Goal: Use online tool/utility: Use online tool/utility

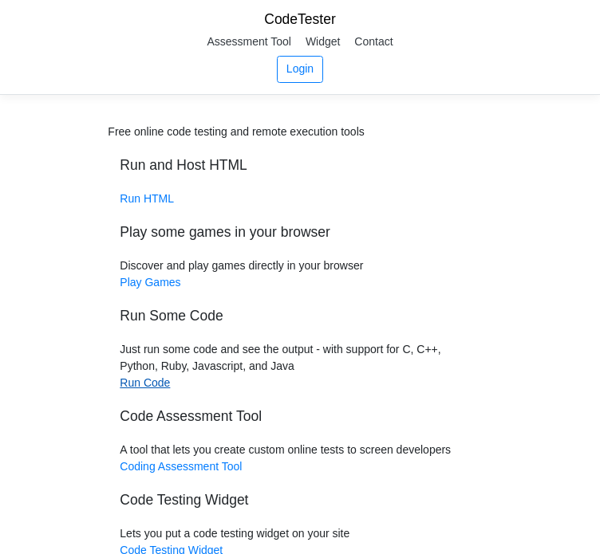
click at [131, 383] on link "Run Code" at bounding box center [145, 383] width 50 height 13
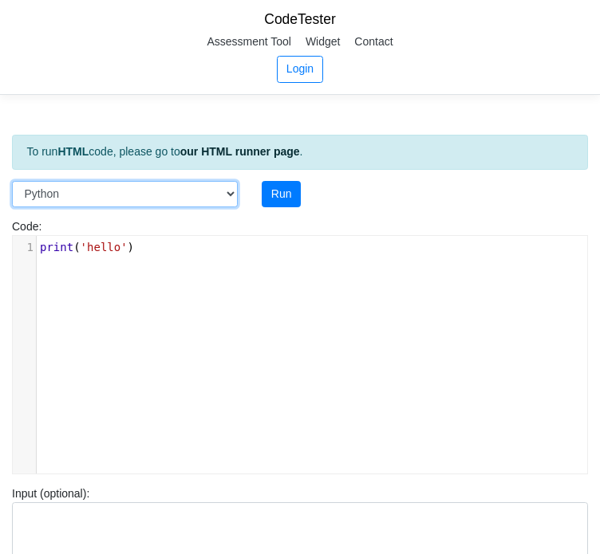
click at [227, 195] on select "C C++ Go Java Javascript Python Ruby" at bounding box center [125, 194] width 226 height 27
select select "c"
click at [12, 181] on select "C C++ Go Java Javascript Python Ruby" at bounding box center [125, 194] width 226 height 27
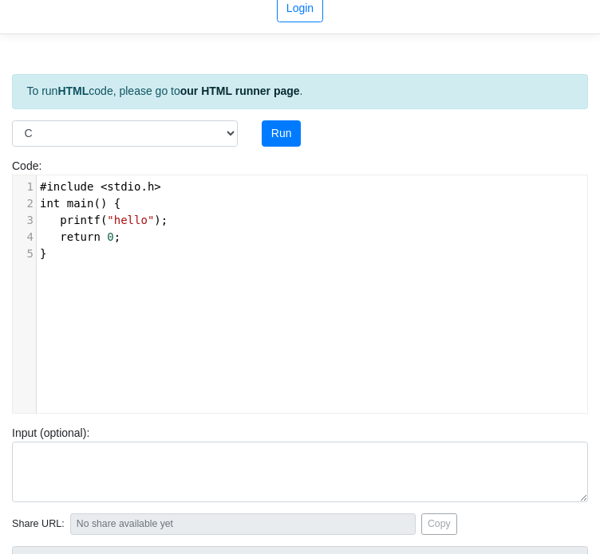
scroll to position [6, 0]
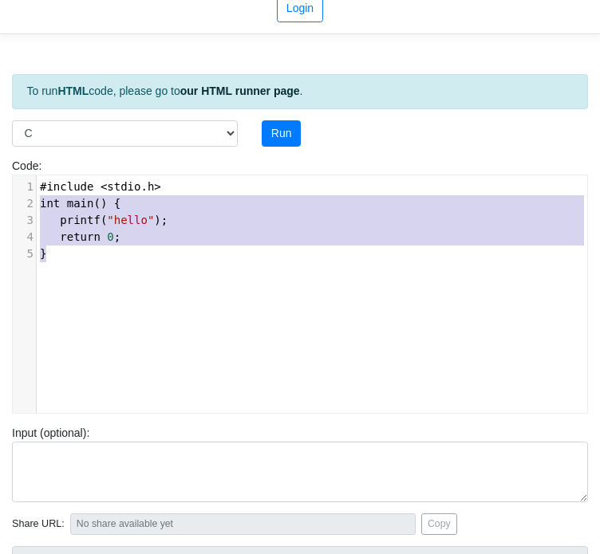
type textarea "#include <stdio.h> int main() { printf("hello"); return 0; }"
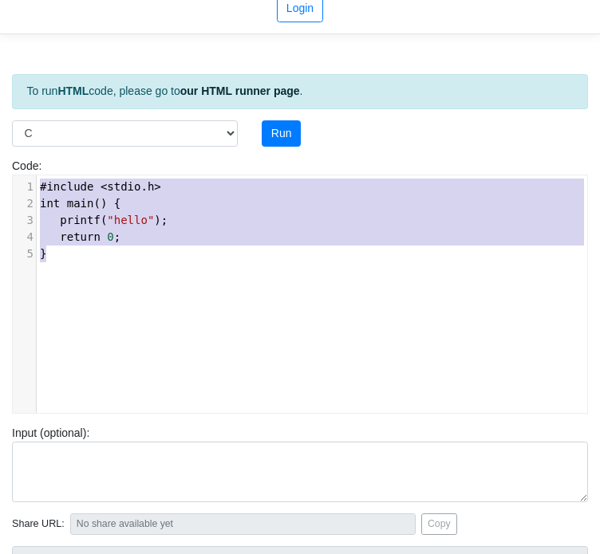
drag, startPoint x: 51, startPoint y: 251, endPoint x: 32, endPoint y: 168, distance: 85.9
click at [32, 168] on div "Code: #include <stdio.h> int main() { printf("hello"); return 0; } #include <st…" at bounding box center [300, 286] width 600 height 256
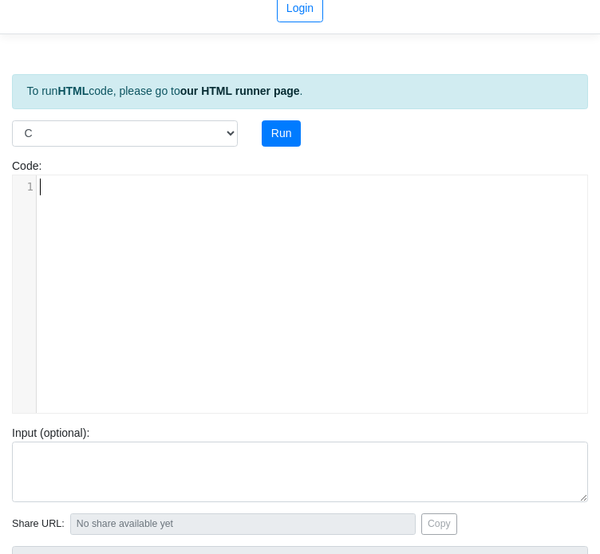
click at [42, 193] on pre "​" at bounding box center [318, 187] width 562 height 17
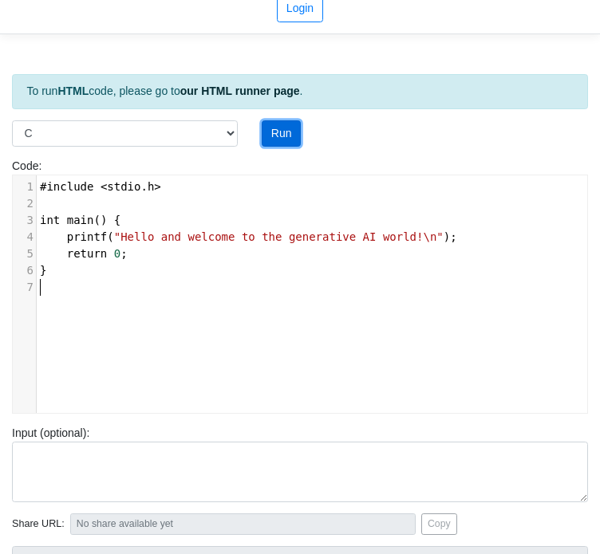
click at [284, 135] on button "Run" at bounding box center [281, 133] width 39 height 27
type input "[URL][DOMAIN_NAME]"
type textarea "Stdout: Hello and welcome to the generative AI world!"
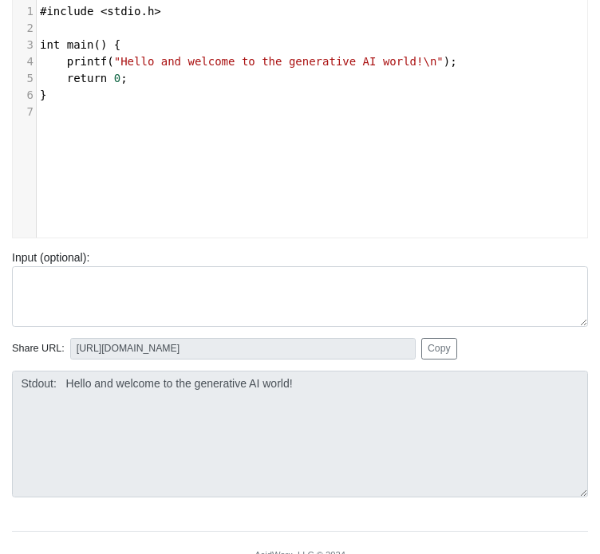
scroll to position [237, 0]
